Goal: Task Accomplishment & Management: Complete application form

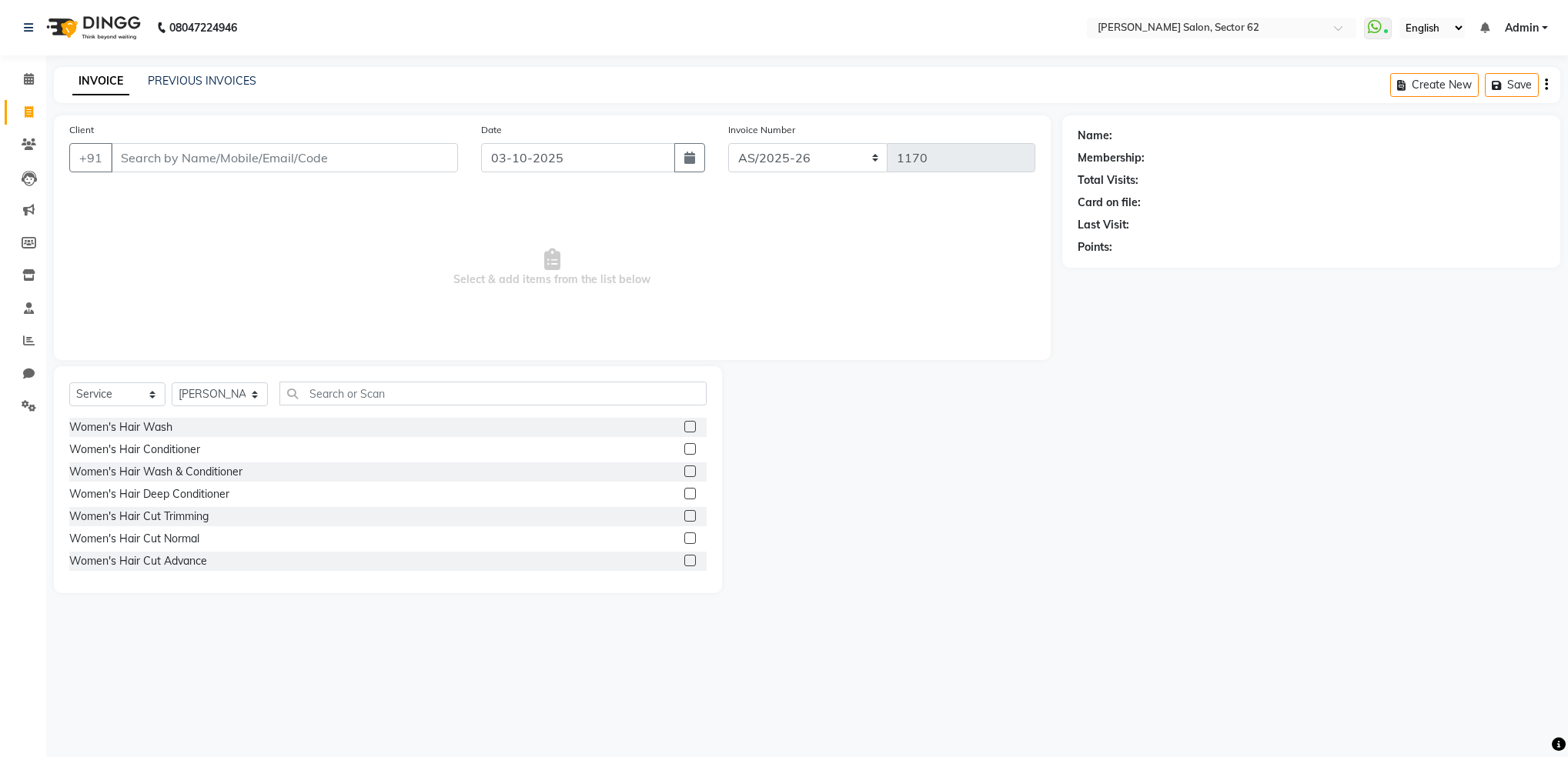
select select "service"
select select "82265"
click at [352, 163] on input "Client" at bounding box center [284, 157] width 347 height 29
type input "9560108484"
click at [405, 160] on span "Add Client" at bounding box center [417, 158] width 61 height 16
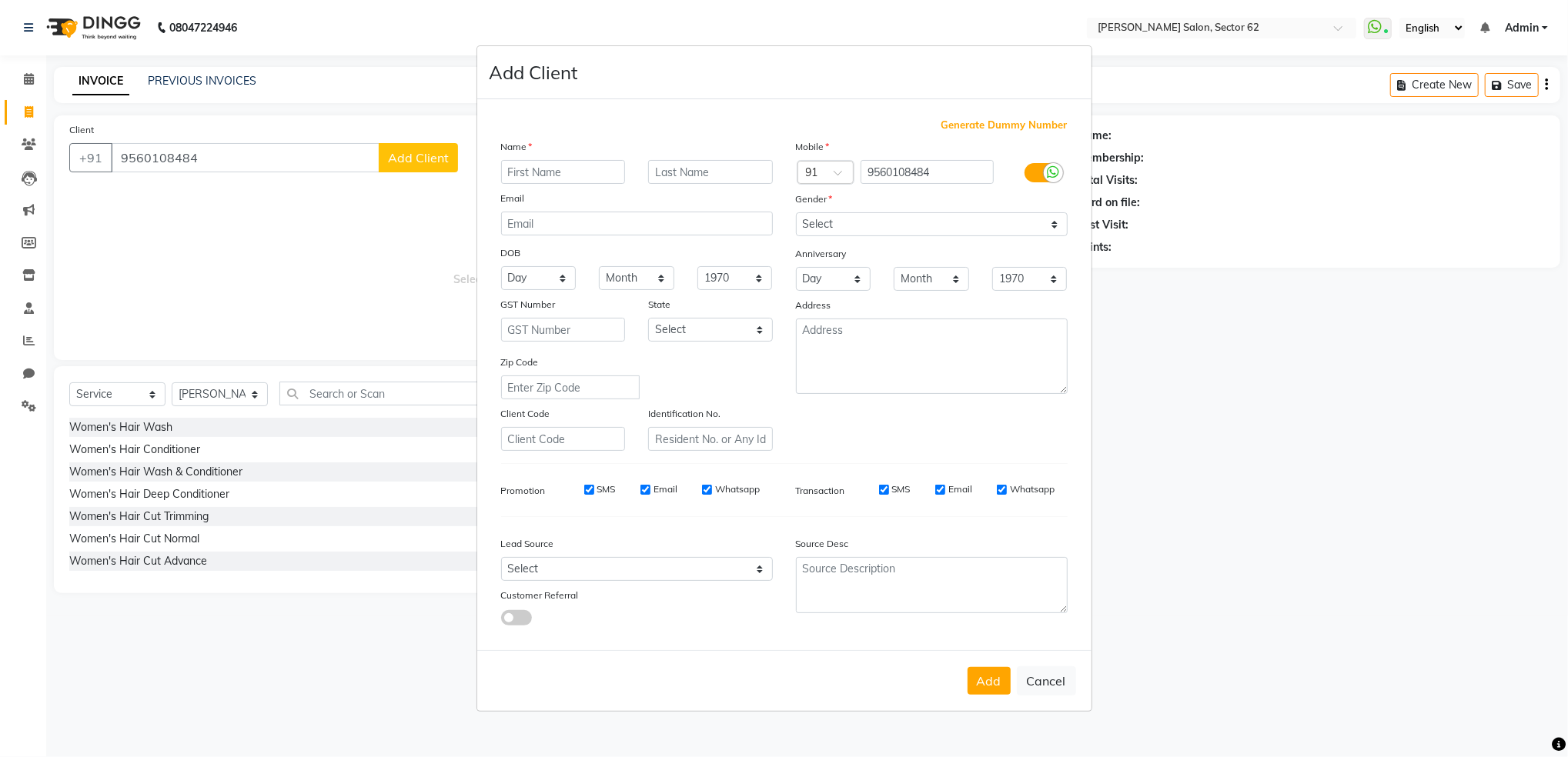
click at [602, 173] on input "text" at bounding box center [563, 172] width 124 height 24
type input "Arti"
click at [679, 175] on input "text" at bounding box center [710, 172] width 124 height 24
type input "[PERSON_NAME]"
click at [878, 224] on select "Select [DEMOGRAPHIC_DATA] [DEMOGRAPHIC_DATA] Other Prefer Not To Say" at bounding box center [932, 224] width 272 height 24
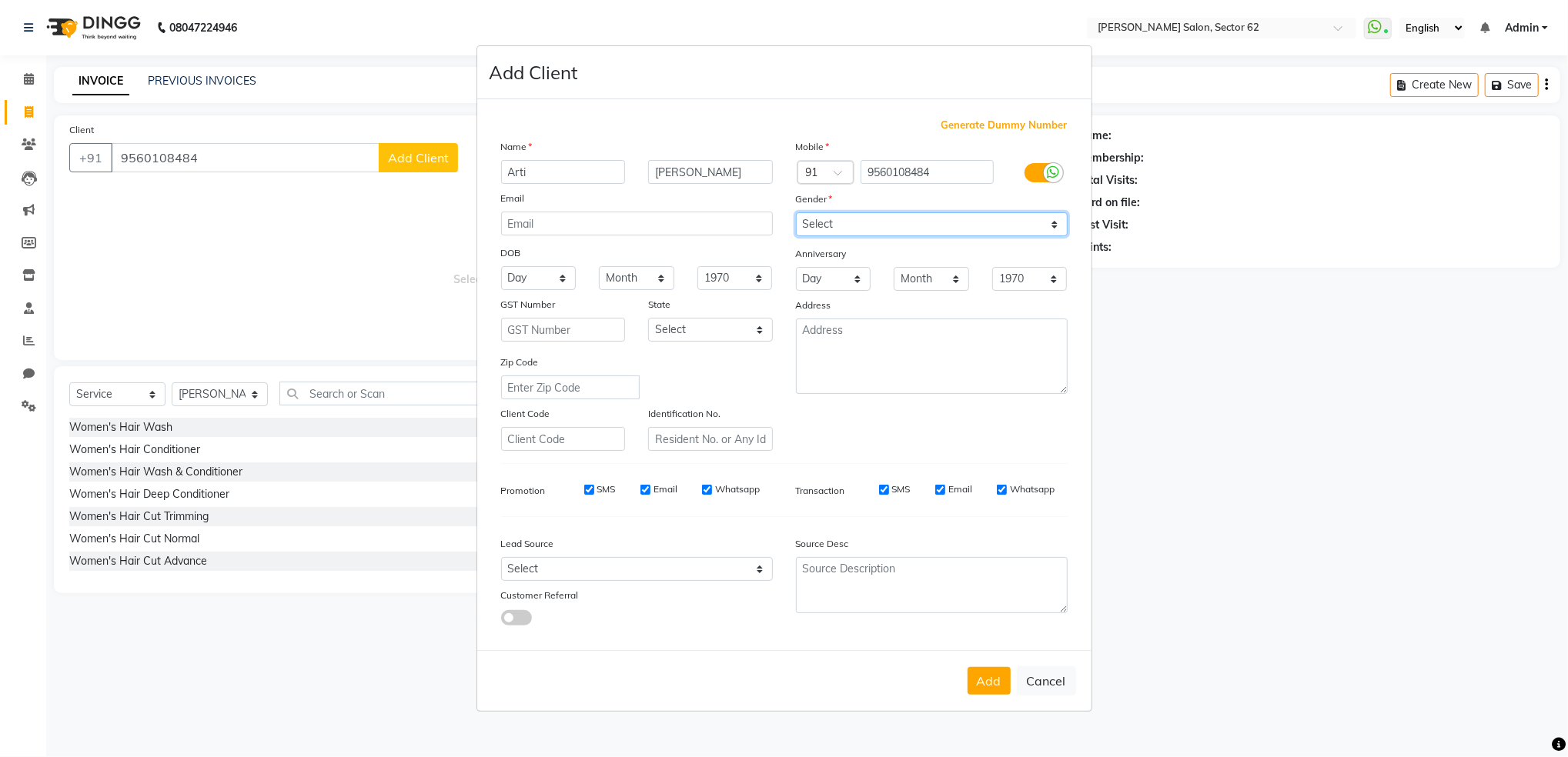
select select "[DEMOGRAPHIC_DATA]"
click at [796, 213] on select "Select [DEMOGRAPHIC_DATA] [DEMOGRAPHIC_DATA] Other Prefer Not To Say" at bounding box center [932, 224] width 272 height 24
click at [989, 684] on button "Add" at bounding box center [988, 680] width 43 height 28
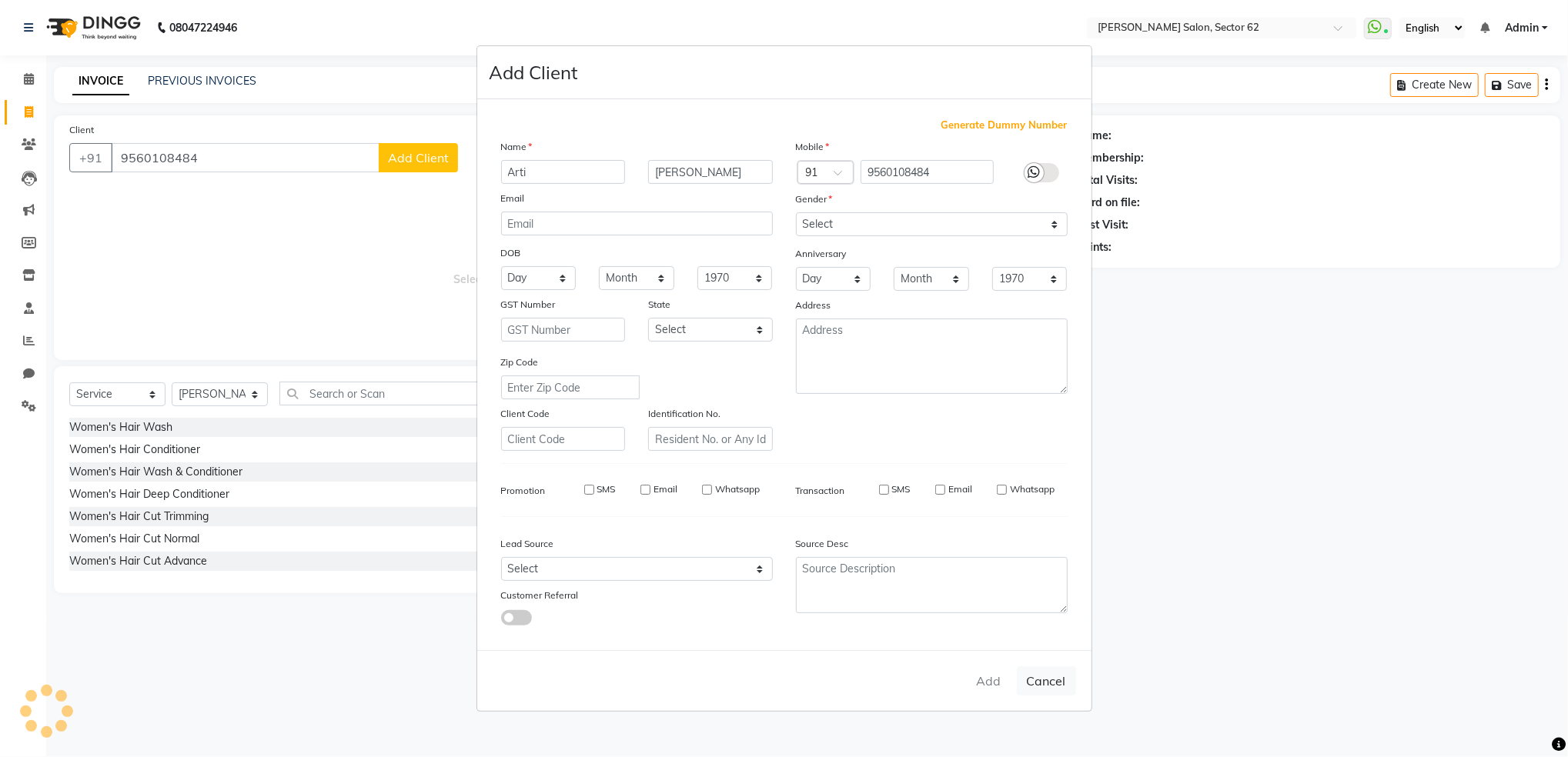
select select
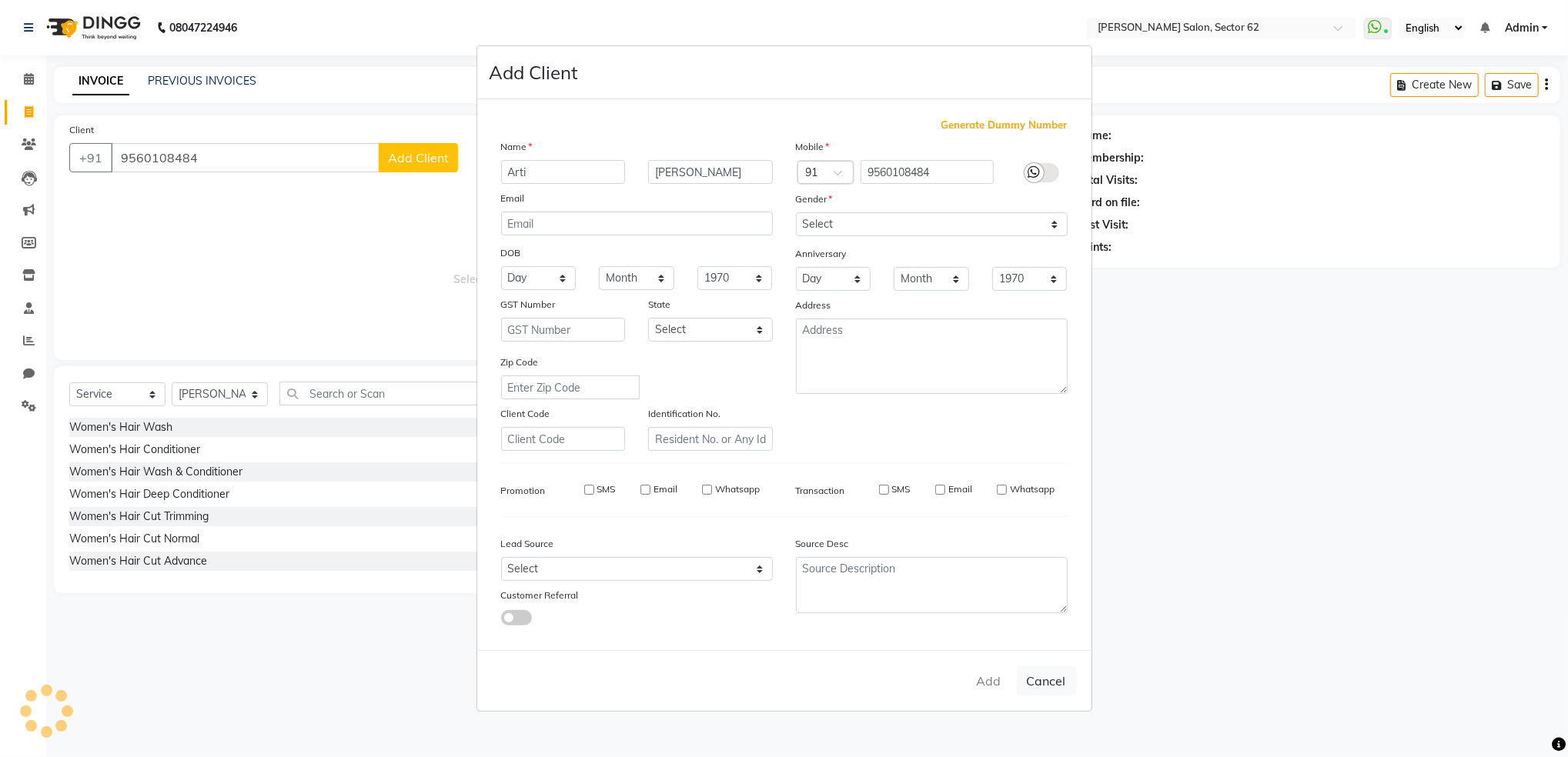
select select
checkbox input "false"
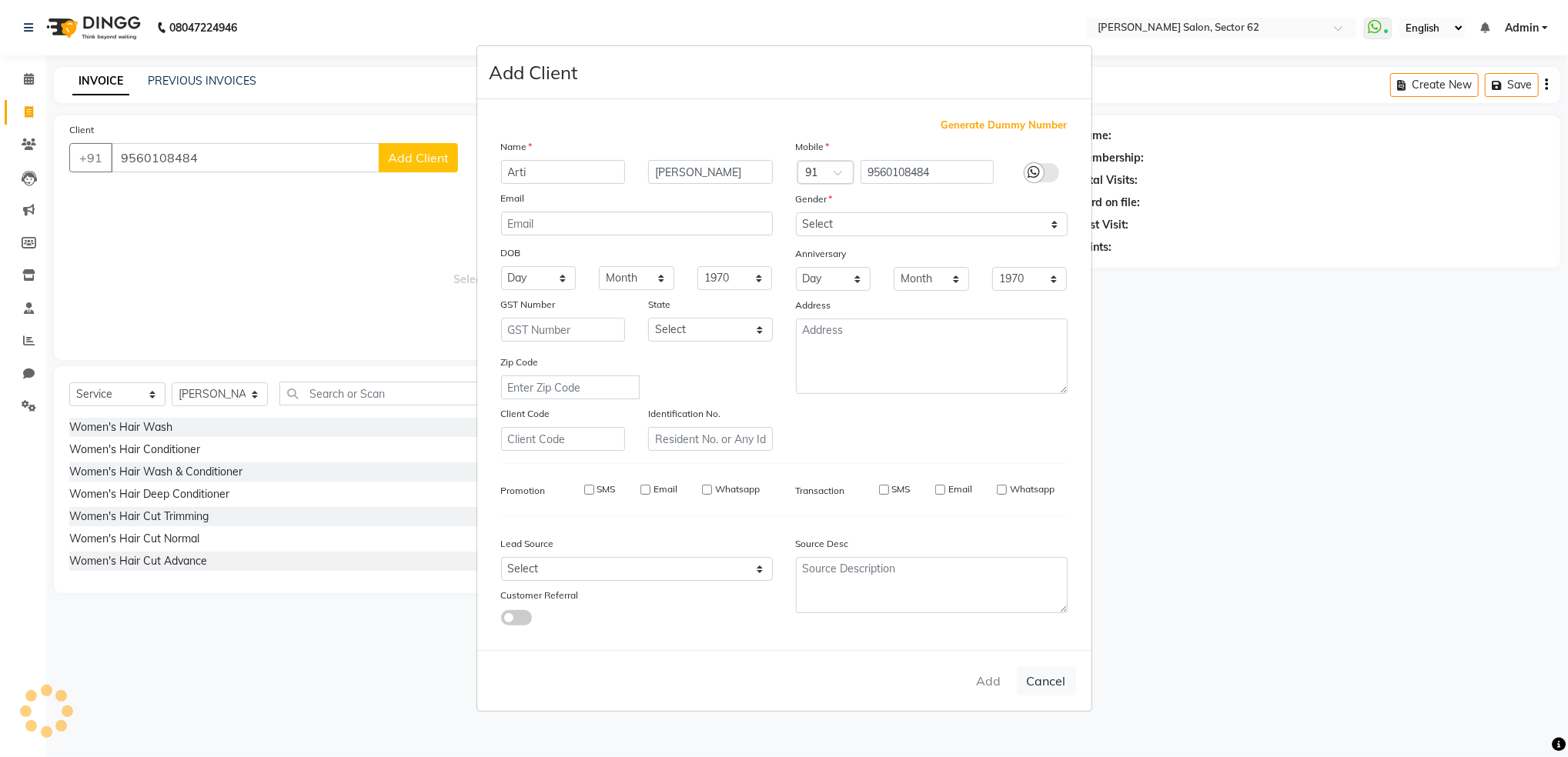
checkbox input "false"
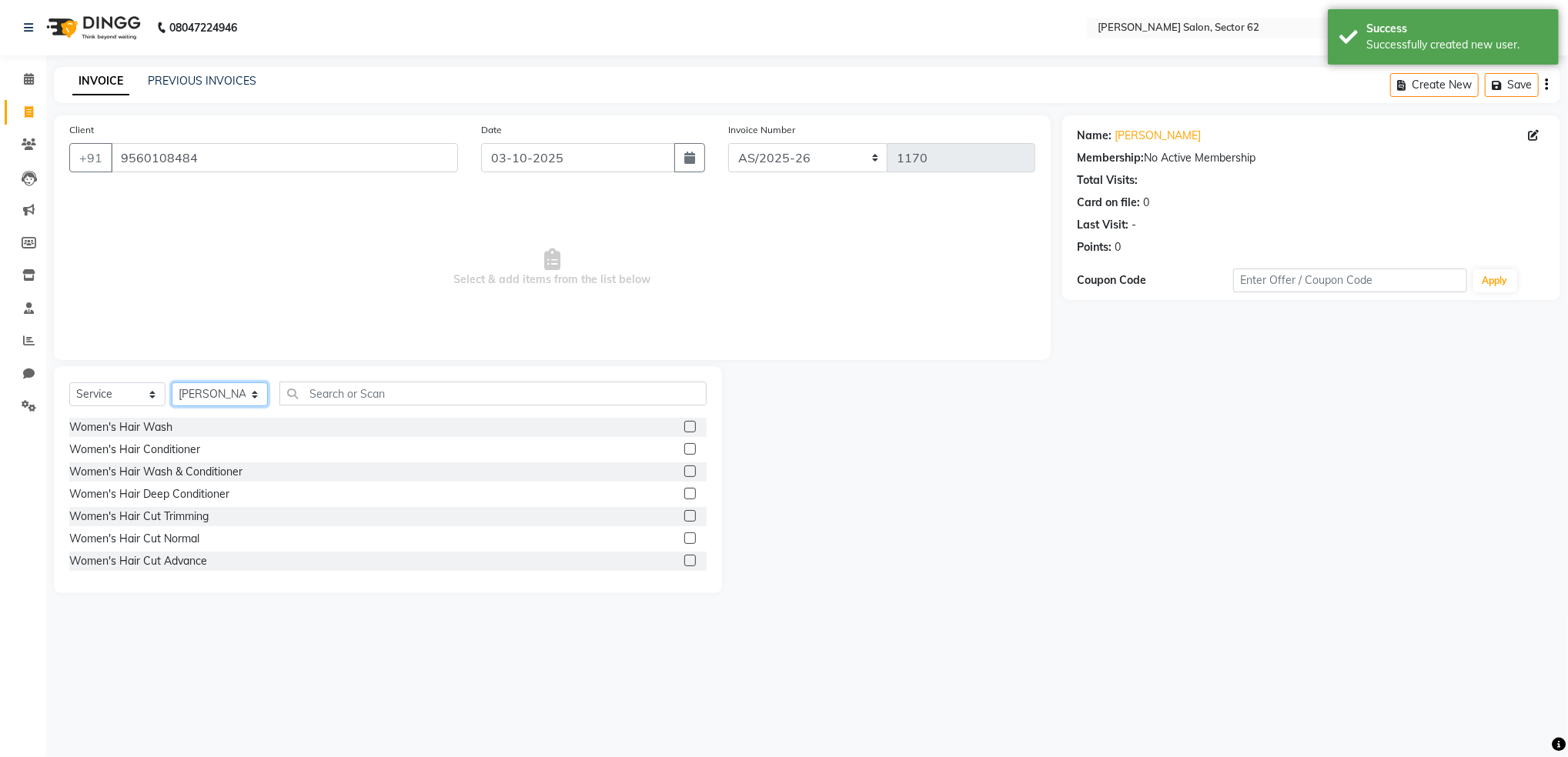
click at [198, 390] on select "Select Stylist [PERSON_NAME] Owner" at bounding box center [219, 394] width 96 height 24
select select "75654"
click at [172, 383] on select "Select Stylist [PERSON_NAME] Owner" at bounding box center [219, 394] width 96 height 24
click at [371, 403] on input "text" at bounding box center [493, 393] width 427 height 24
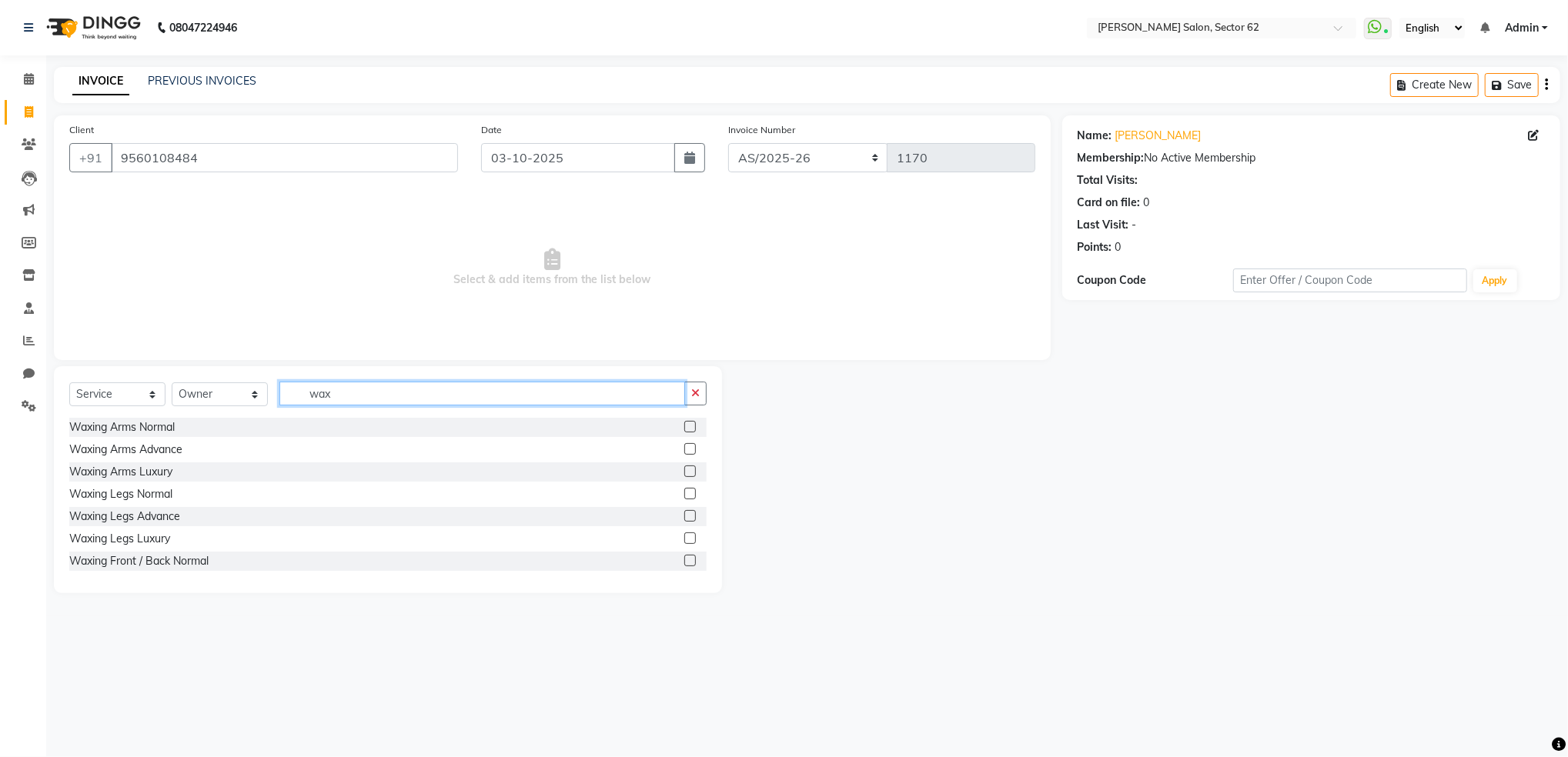
type input "wax"
click at [684, 426] on label at bounding box center [690, 427] width 12 height 12
click at [684, 426] on input "checkbox" at bounding box center [689, 427] width 10 height 10
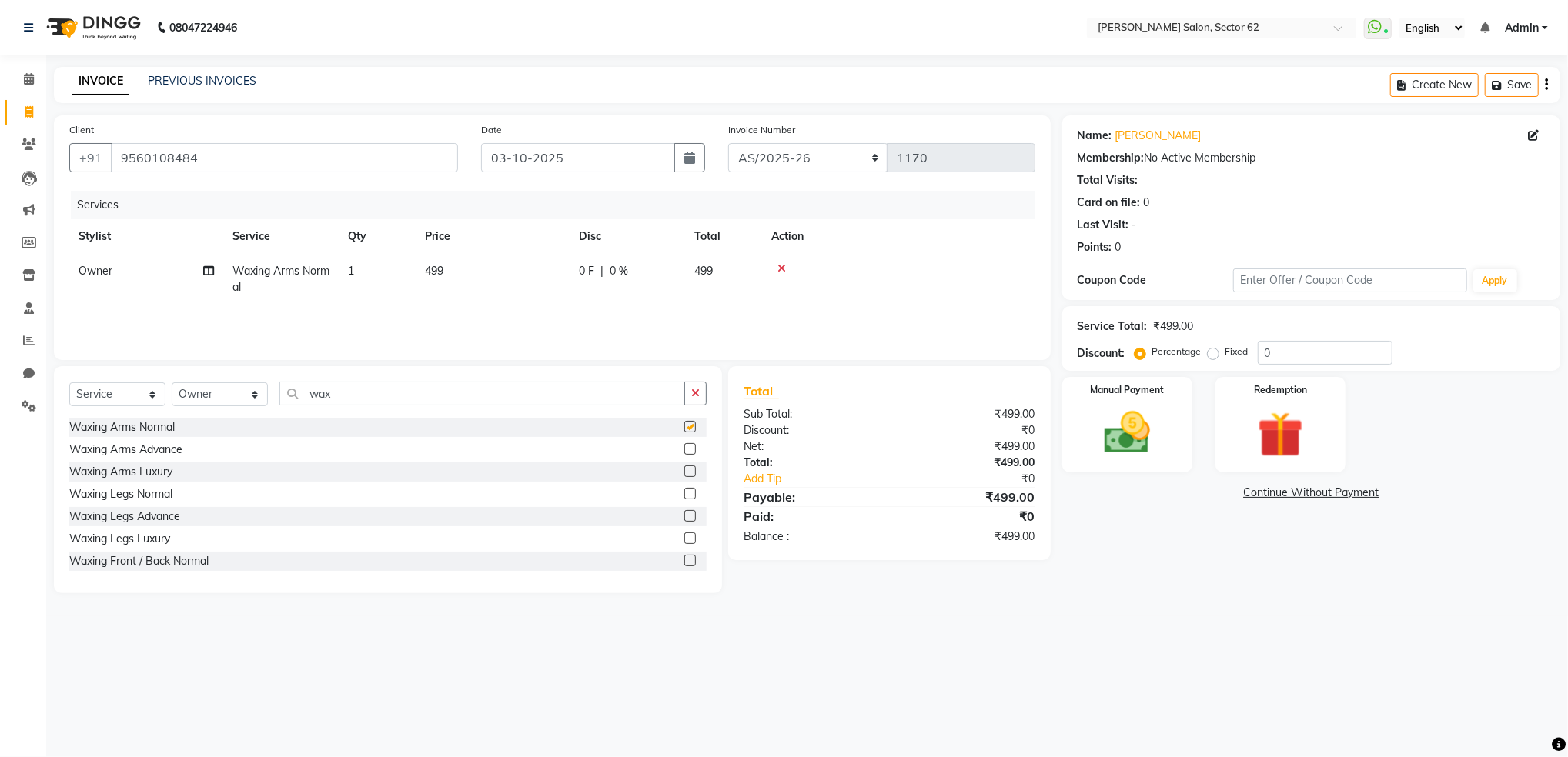
checkbox input "false"
click at [548, 386] on input "wax" at bounding box center [483, 393] width 406 height 24
type input "w"
type input "wax"
click at [684, 491] on label at bounding box center [690, 494] width 12 height 12
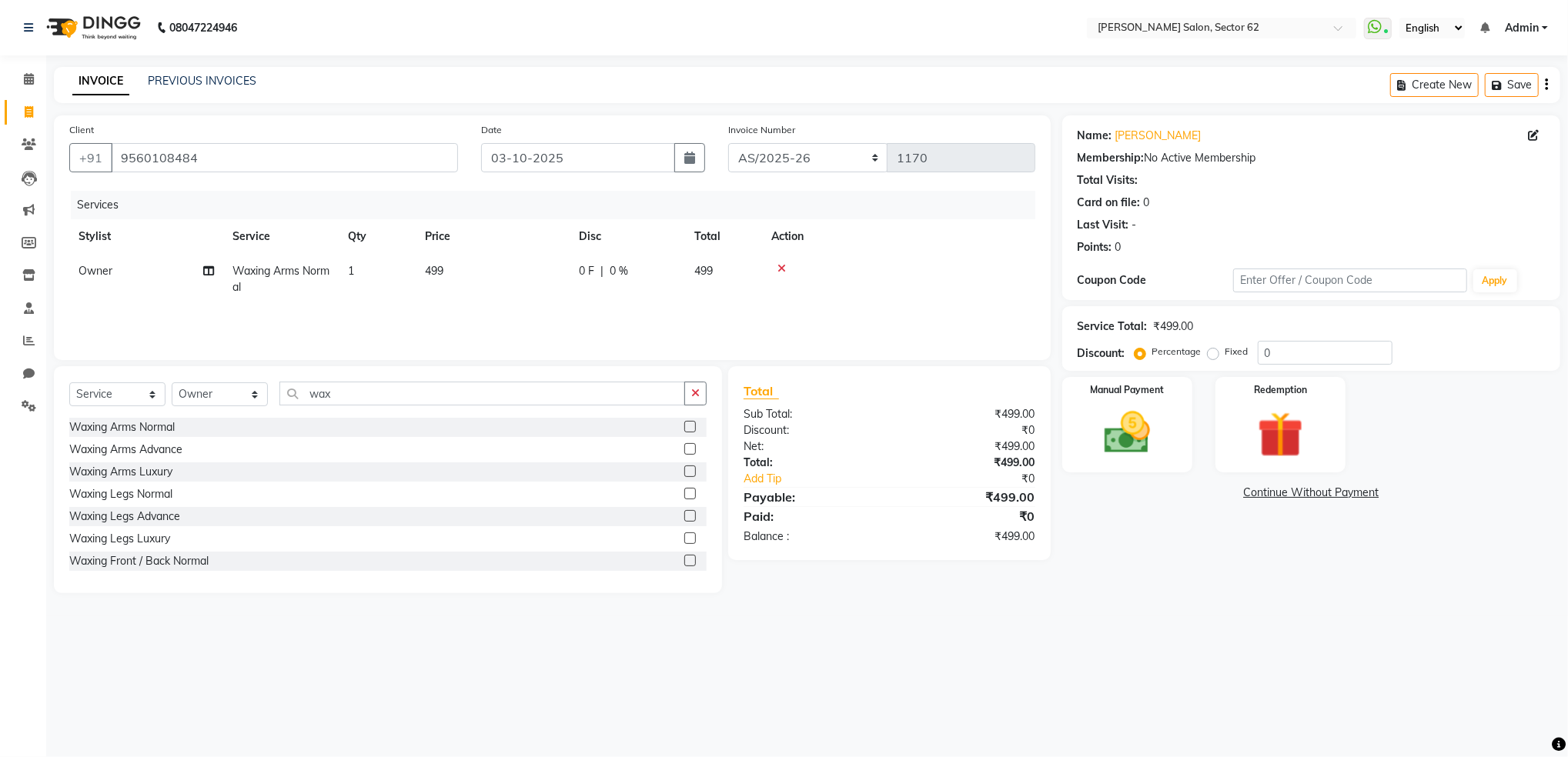
click at [684, 491] on input "checkbox" at bounding box center [689, 494] width 10 height 10
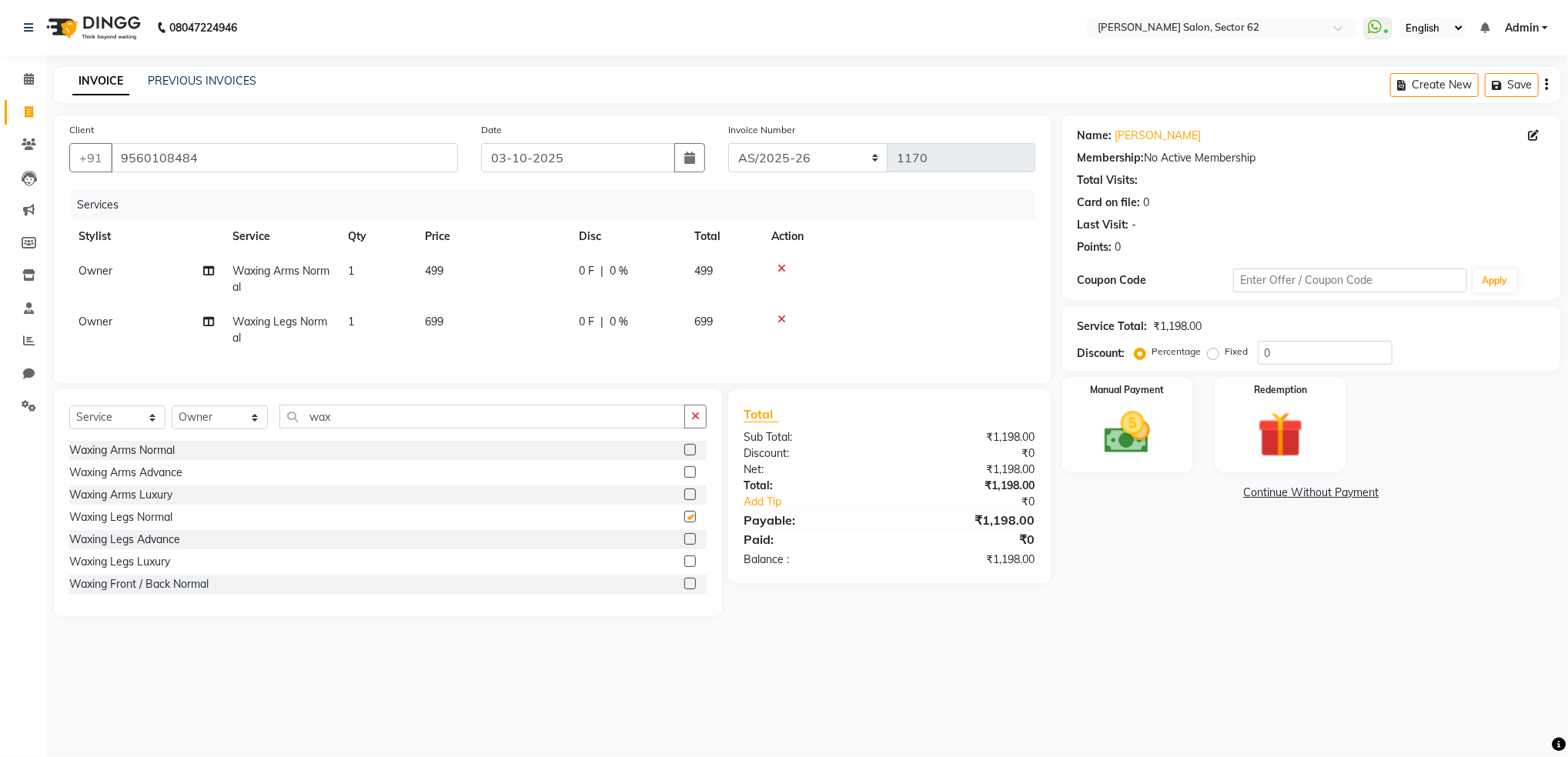
checkbox input "false"
click at [438, 265] on span "499" at bounding box center [434, 271] width 18 height 14
select select "75654"
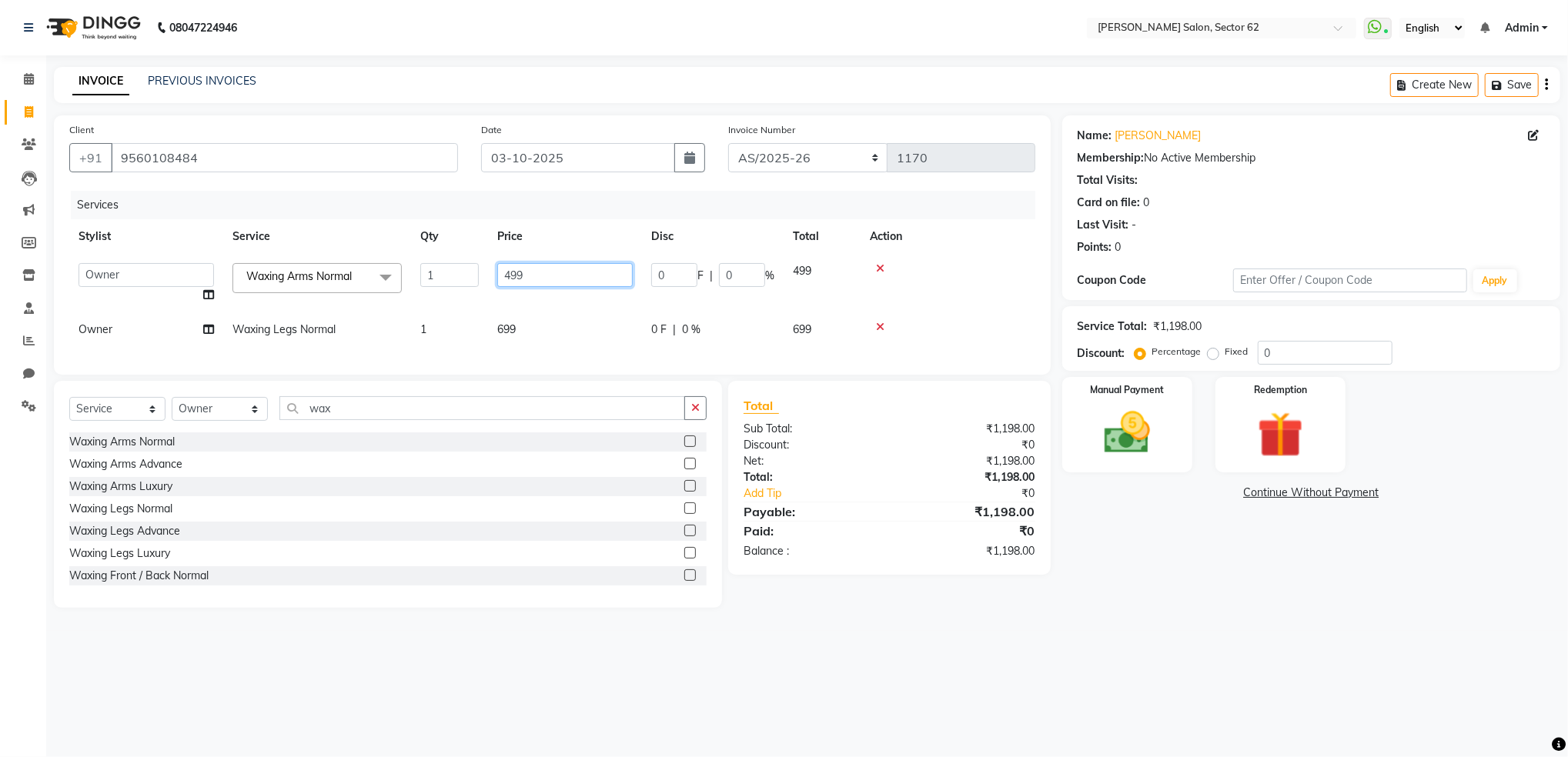
click at [532, 277] on input "499" at bounding box center [565, 275] width 136 height 24
type input "4"
type input "600"
click at [523, 310] on tbody "[PERSON_NAME] Owner Waxing Arms Normal x Women's Hair Wash Women's Hair Conditi…" at bounding box center [551, 301] width 966 height 93
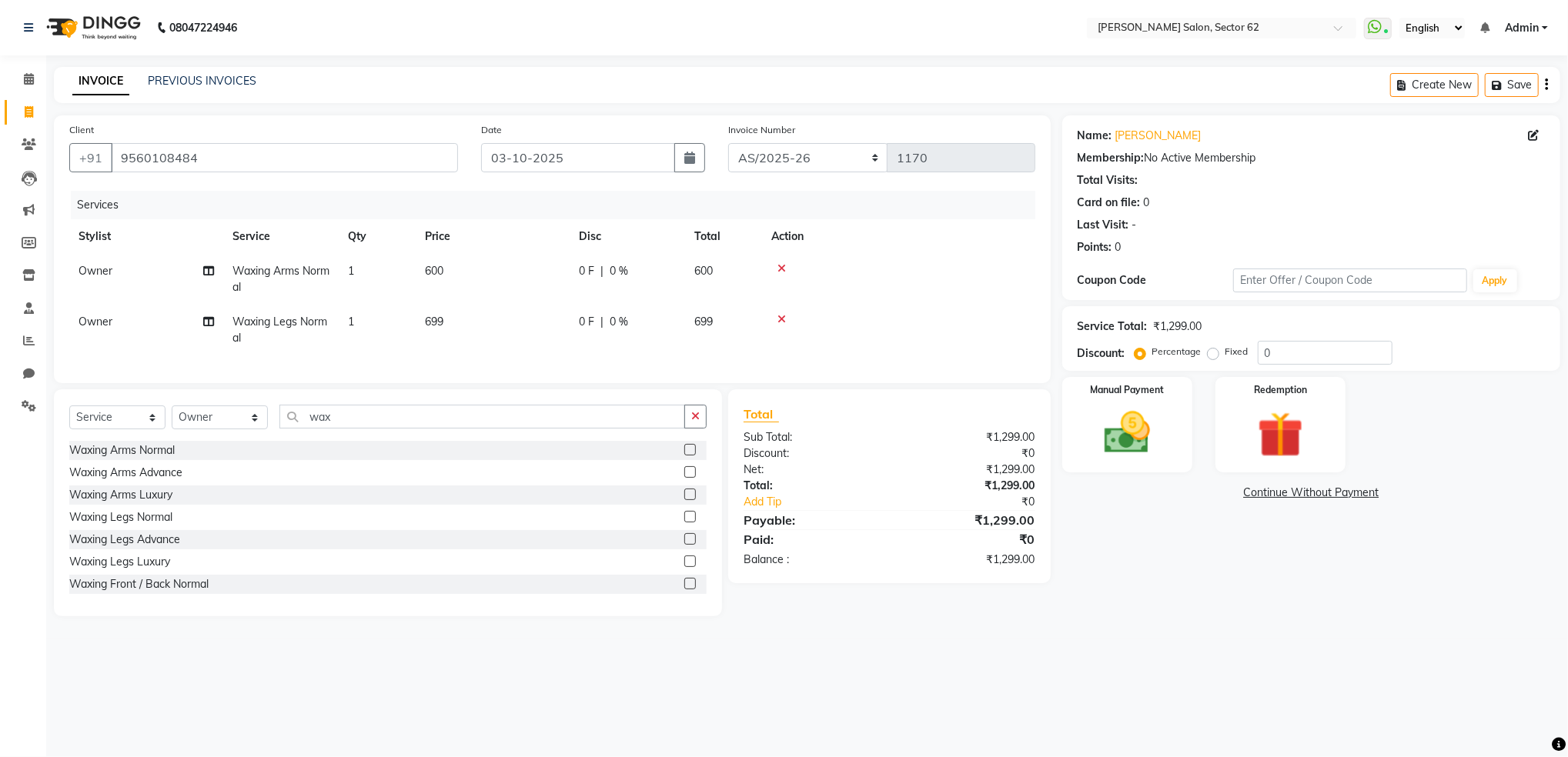
click at [433, 323] on span "699" at bounding box center [434, 321] width 18 height 14
select select "75654"
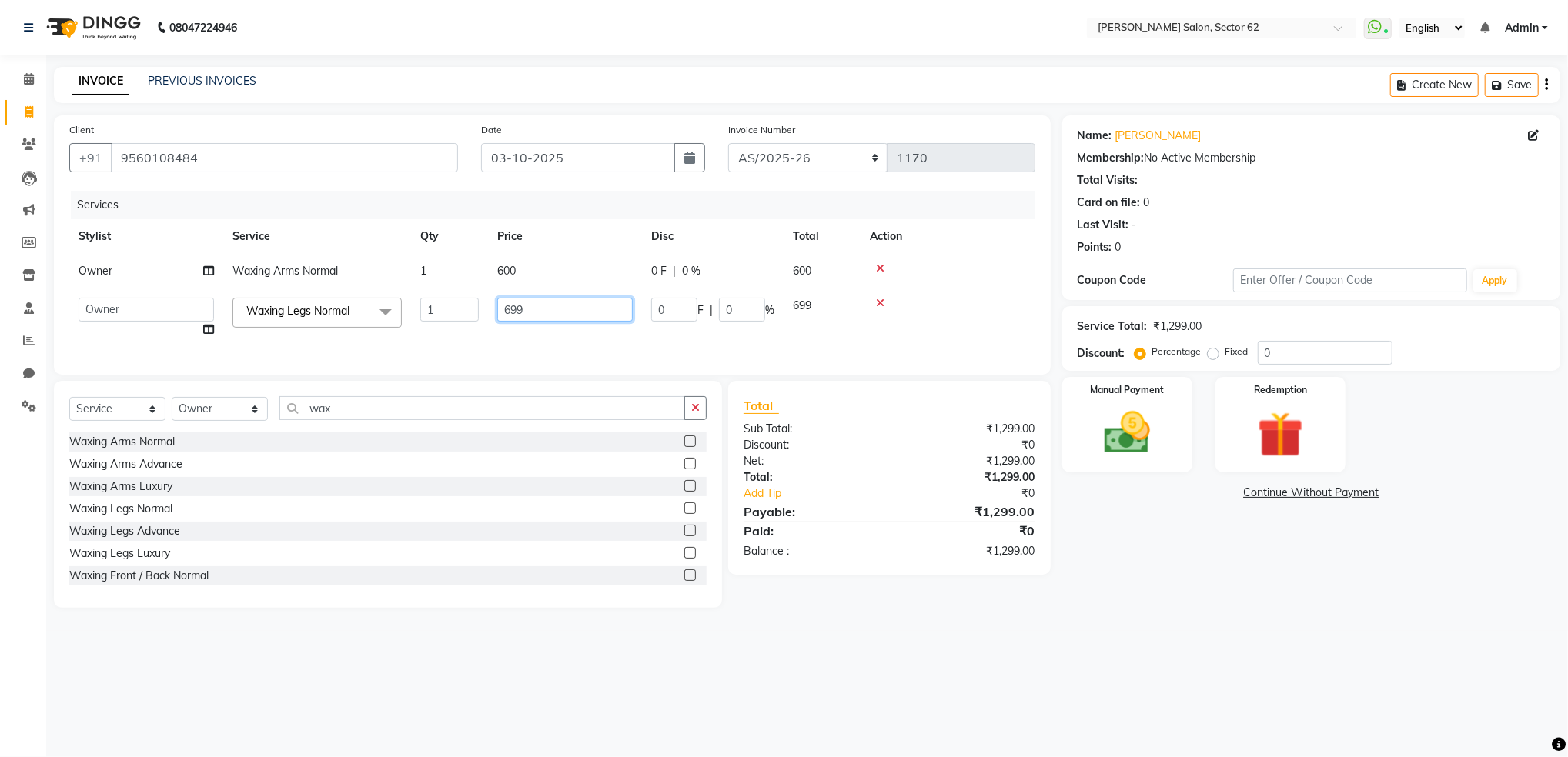
click at [548, 308] on input "699" at bounding box center [565, 310] width 136 height 24
type input "6"
type input "300"
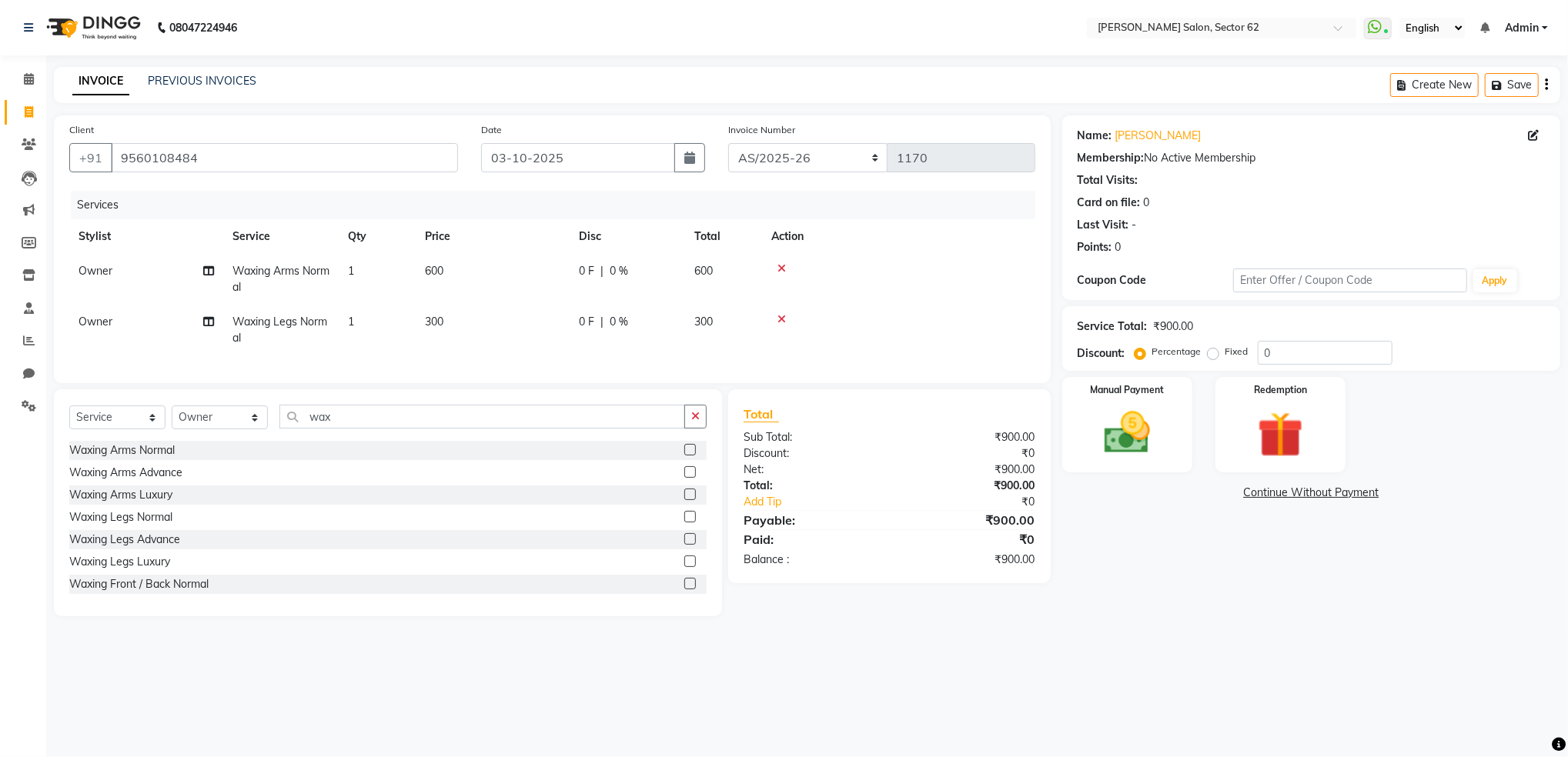
click at [548, 324] on td "300" at bounding box center [492, 330] width 154 height 50
select select "75654"
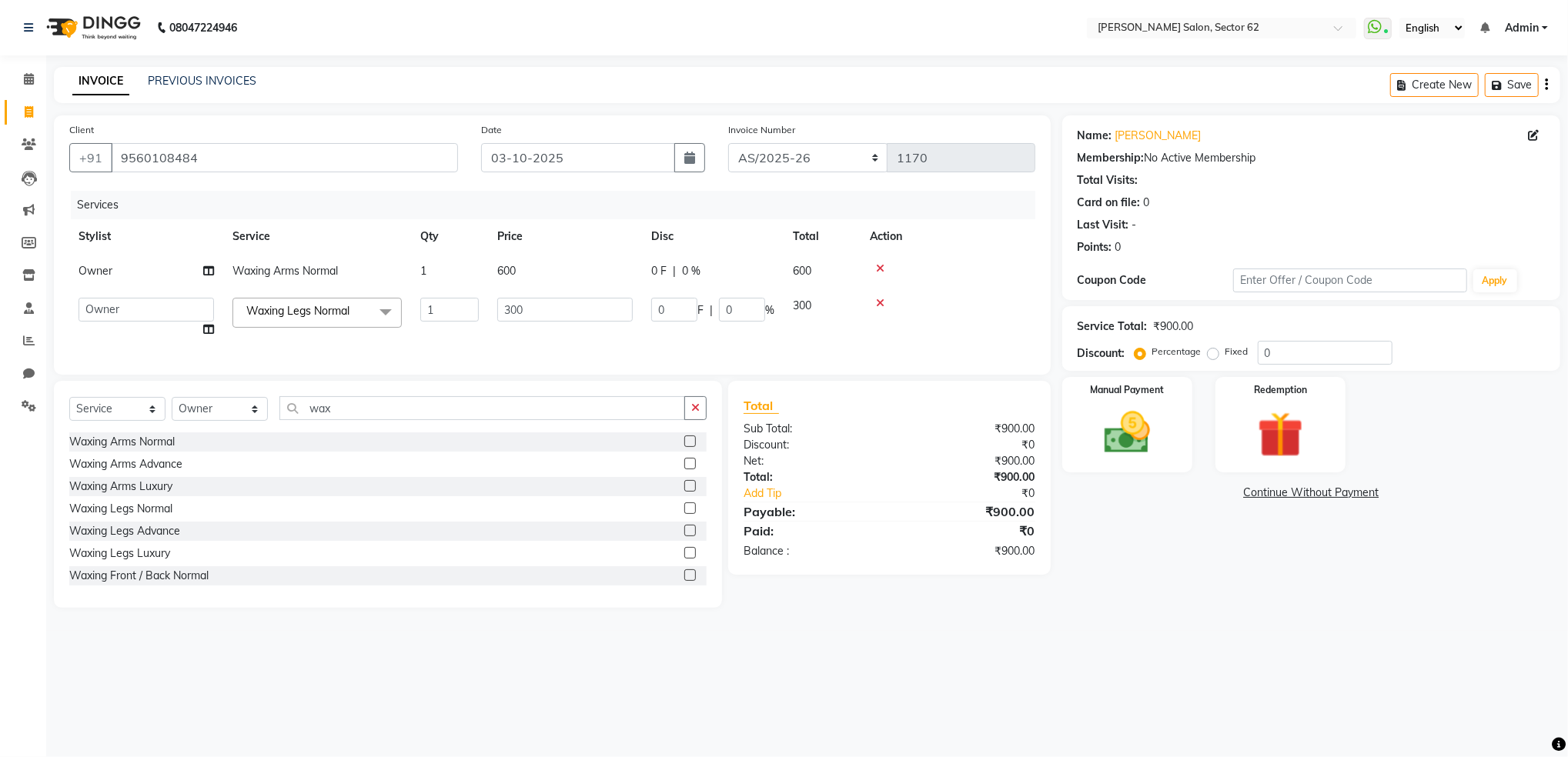
click at [500, 273] on span "600" at bounding box center [506, 271] width 18 height 14
select select "75654"
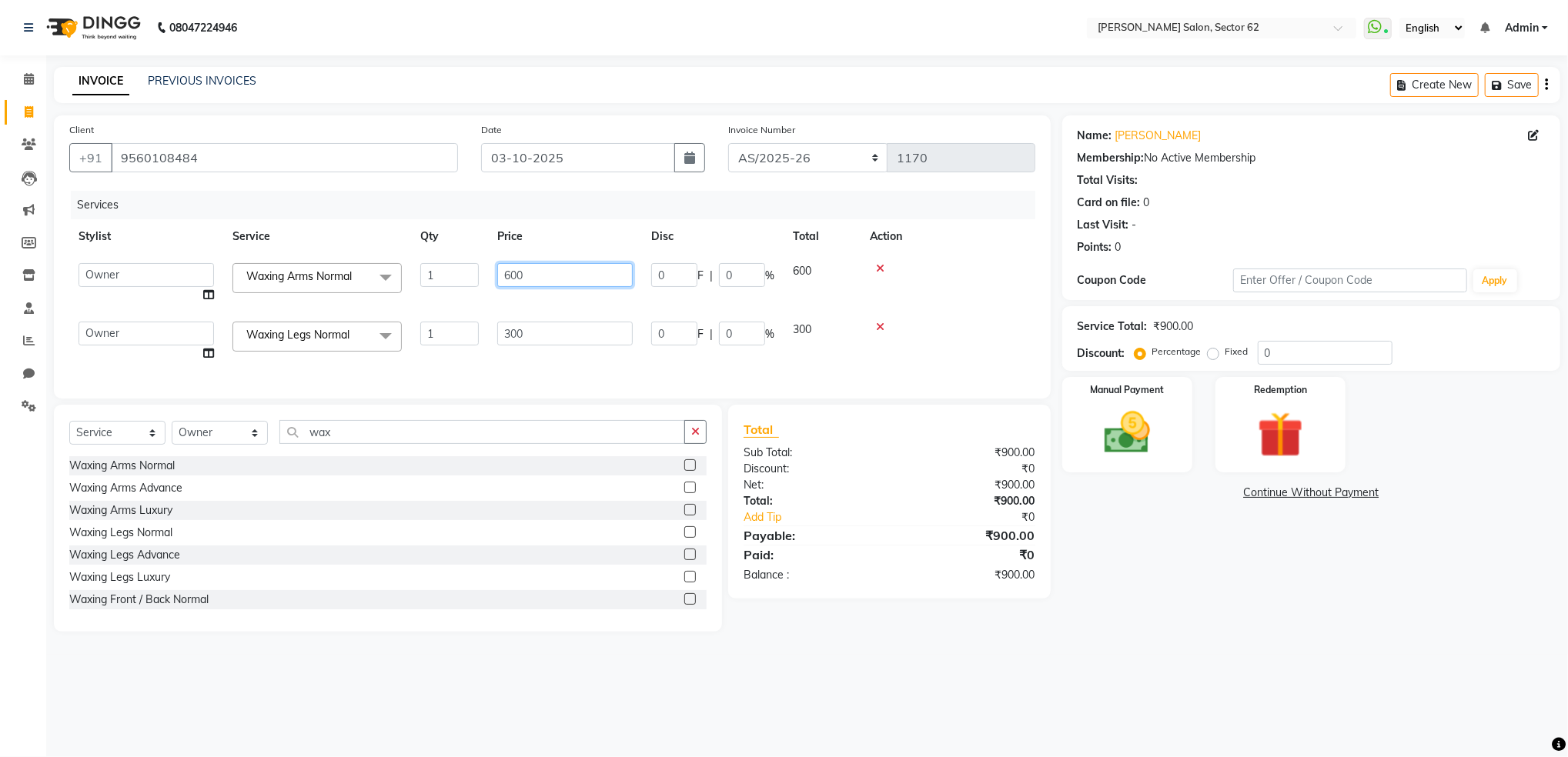
click at [546, 271] on input "600" at bounding box center [565, 275] width 136 height 24
type input "6"
type input "300"
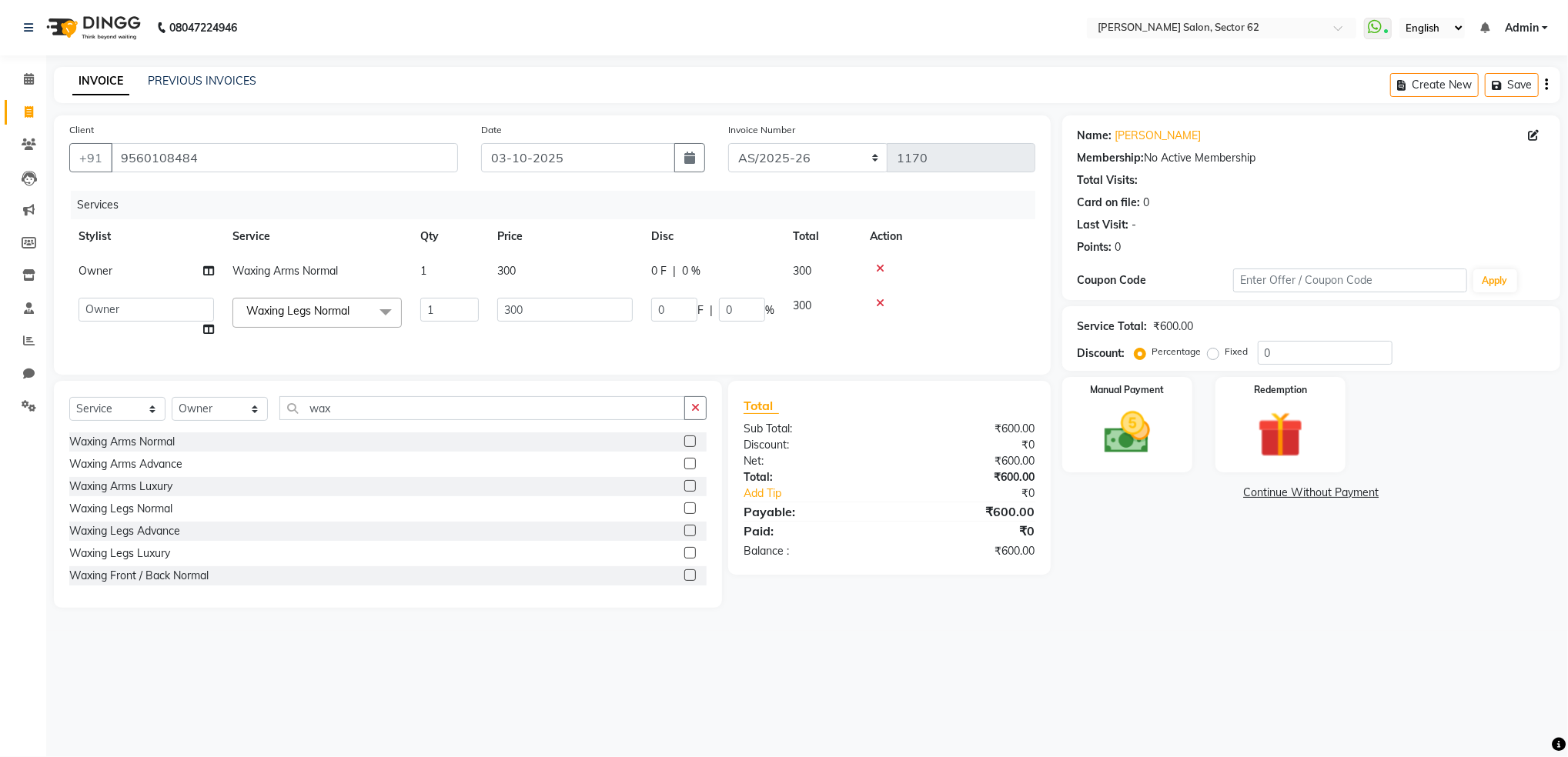
click at [555, 292] on tbody "Owner Waxing Arms Normal 1 300 0 F | 0 % 300 [PERSON_NAME] Owner Waxing Legs No…" at bounding box center [551, 301] width 966 height 93
click at [1125, 441] on img at bounding box center [1127, 433] width 78 height 55
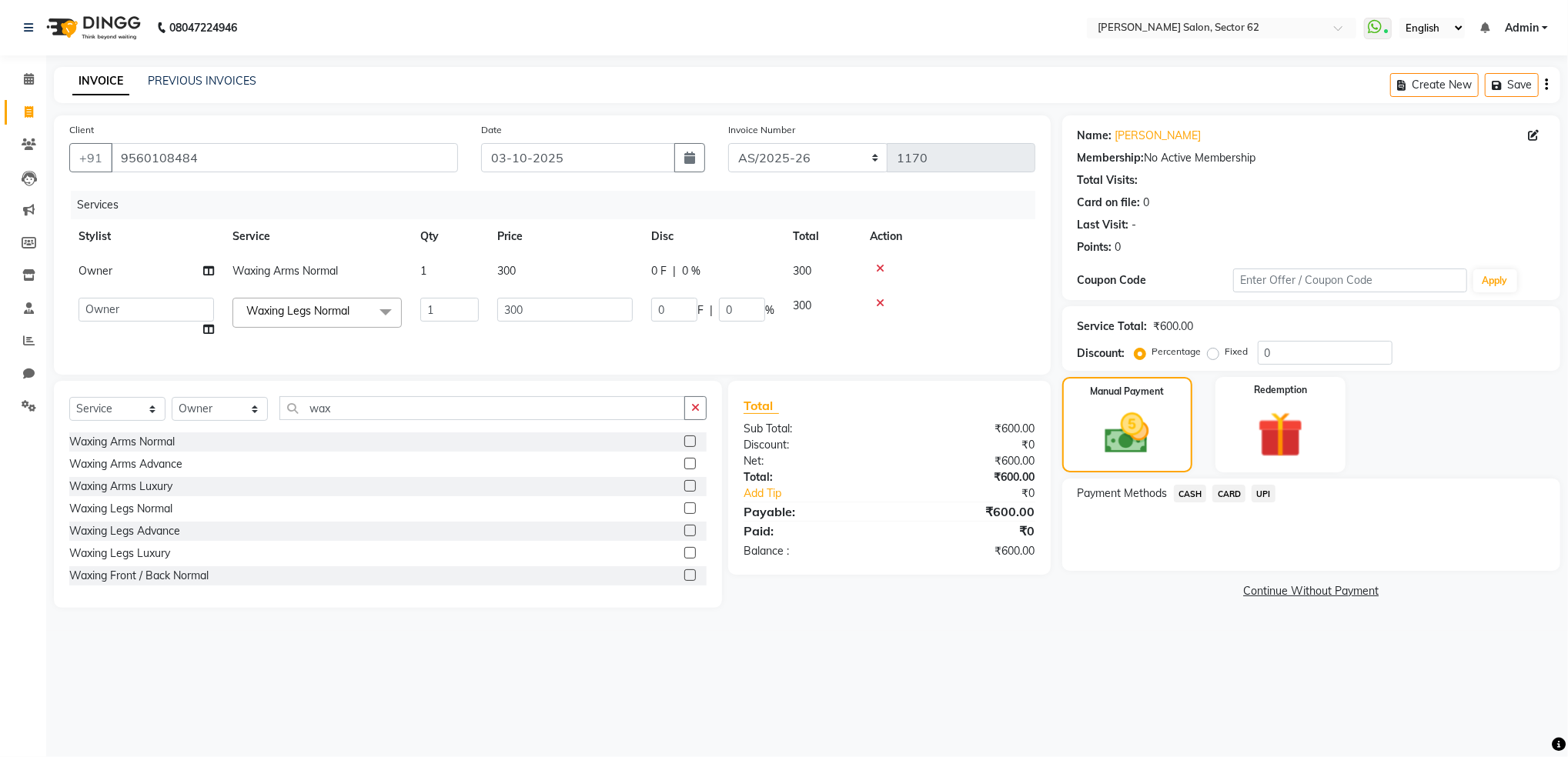
click at [1267, 494] on span "UPI" at bounding box center [1263, 493] width 24 height 17
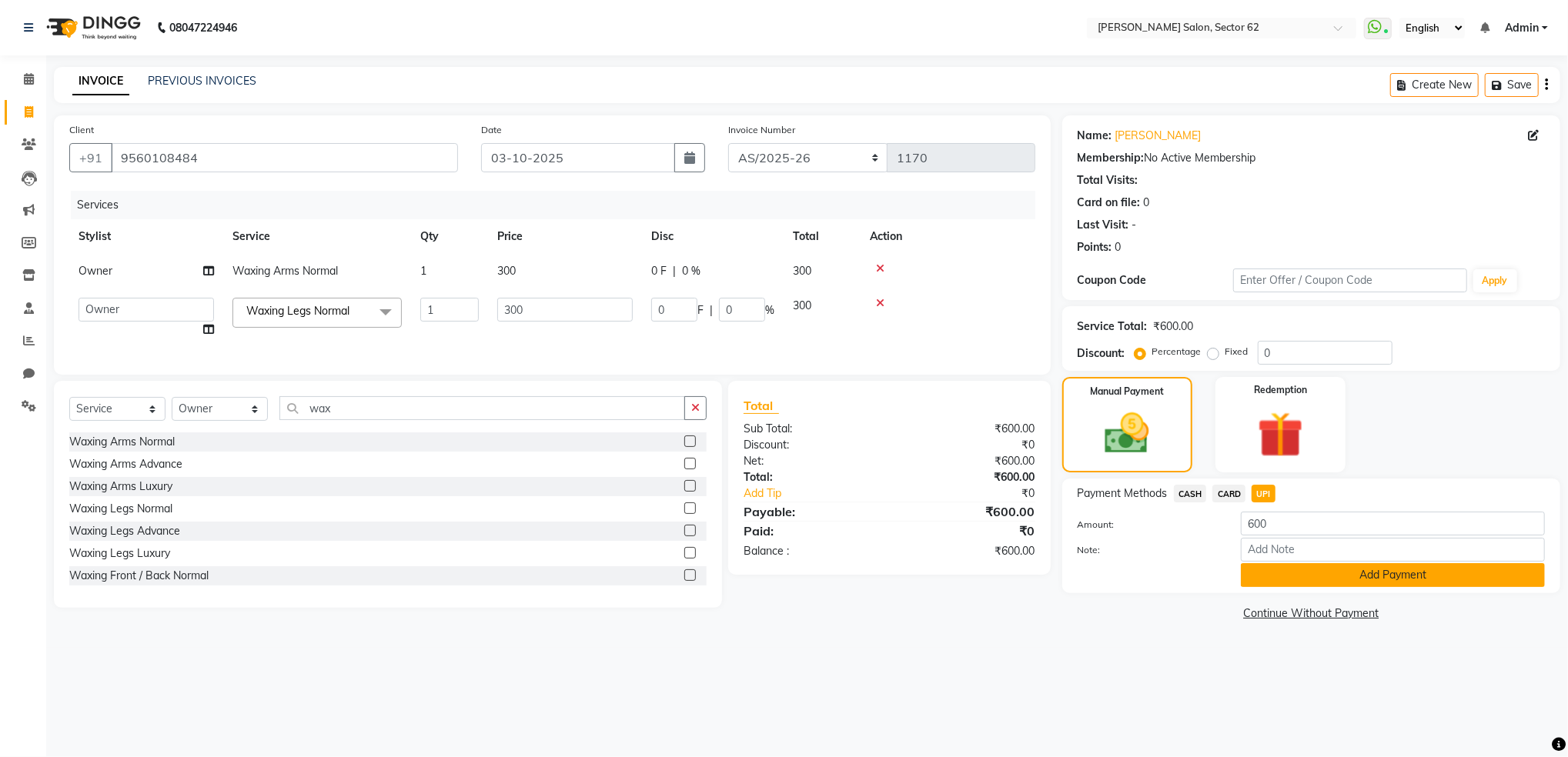
click at [1335, 574] on button "Add Payment" at bounding box center [1392, 575] width 304 height 24
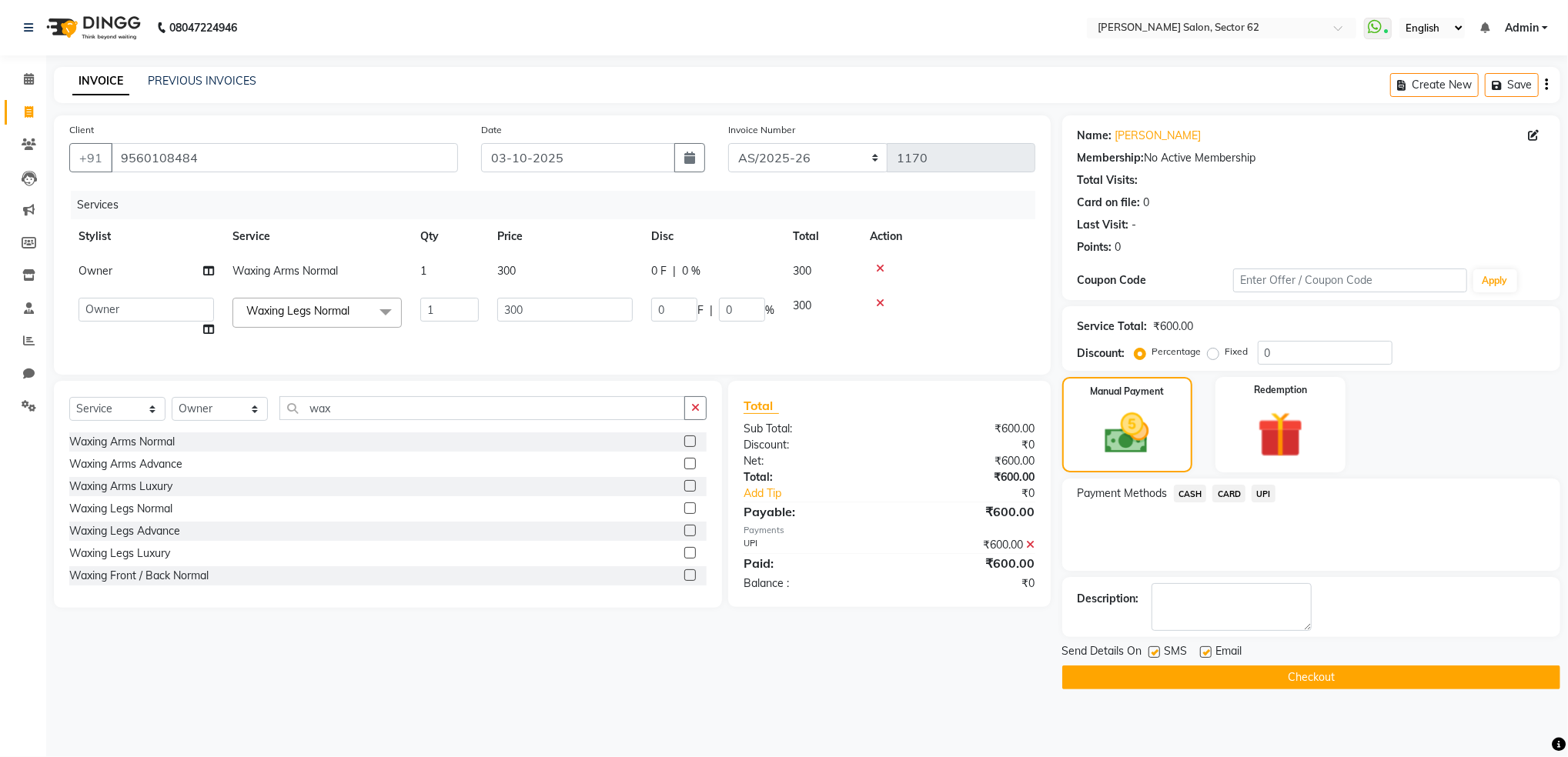
click at [1336, 671] on button "Checkout" at bounding box center [1311, 677] width 498 height 24
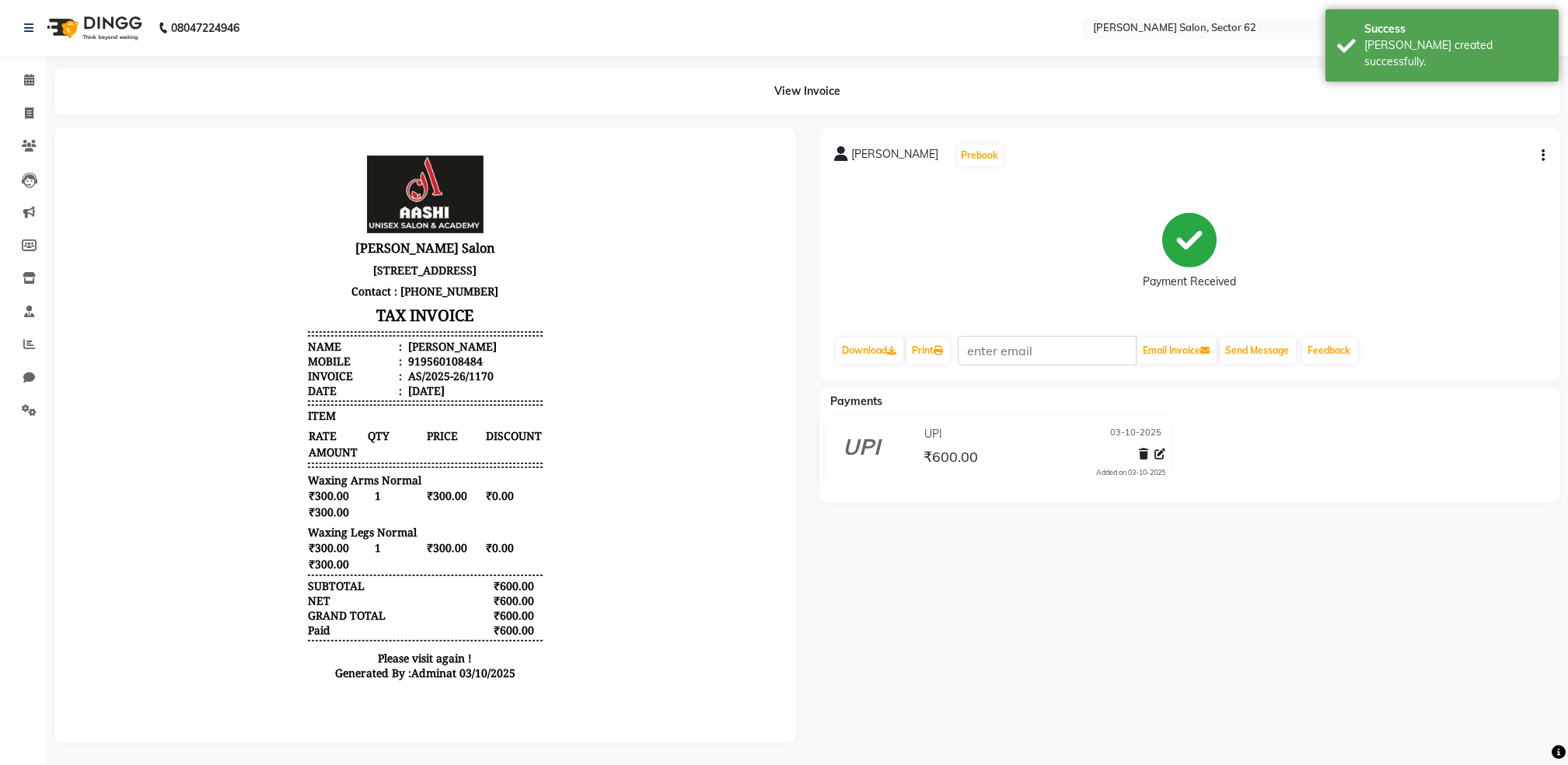
click at [1065, 688] on div "[PERSON_NAME] Prebook Payment Received Download Print Email Invoice Send Messag…" at bounding box center [1190, 435] width 765 height 616
